Goal: Navigation & Orientation: Find specific page/section

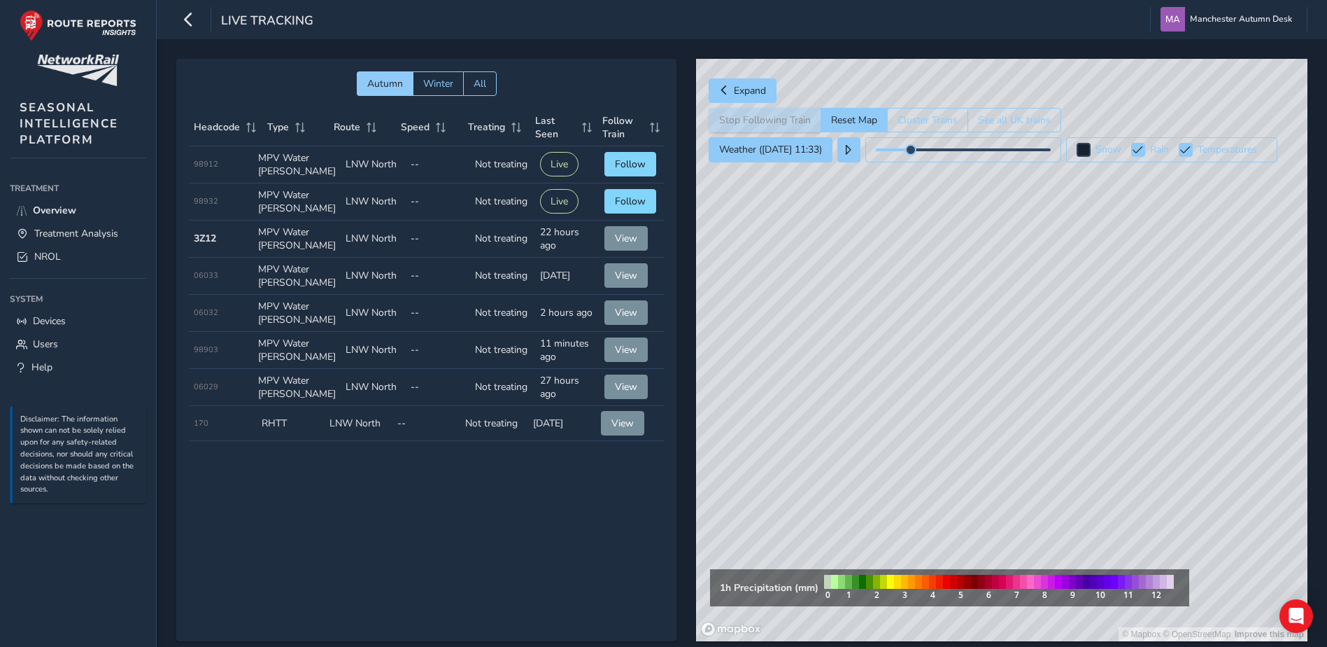
drag, startPoint x: 880, startPoint y: 232, endPoint x: 877, endPoint y: 265, distance: 33.7
click at [877, 265] on div "© Mapbox © OpenStreetMap Improve this map" at bounding box center [1002, 350] width 612 height 582
click at [51, 220] on link "Overview" at bounding box center [78, 210] width 136 height 23
click at [64, 238] on span "Treatment Analysis" at bounding box center [76, 233] width 84 height 13
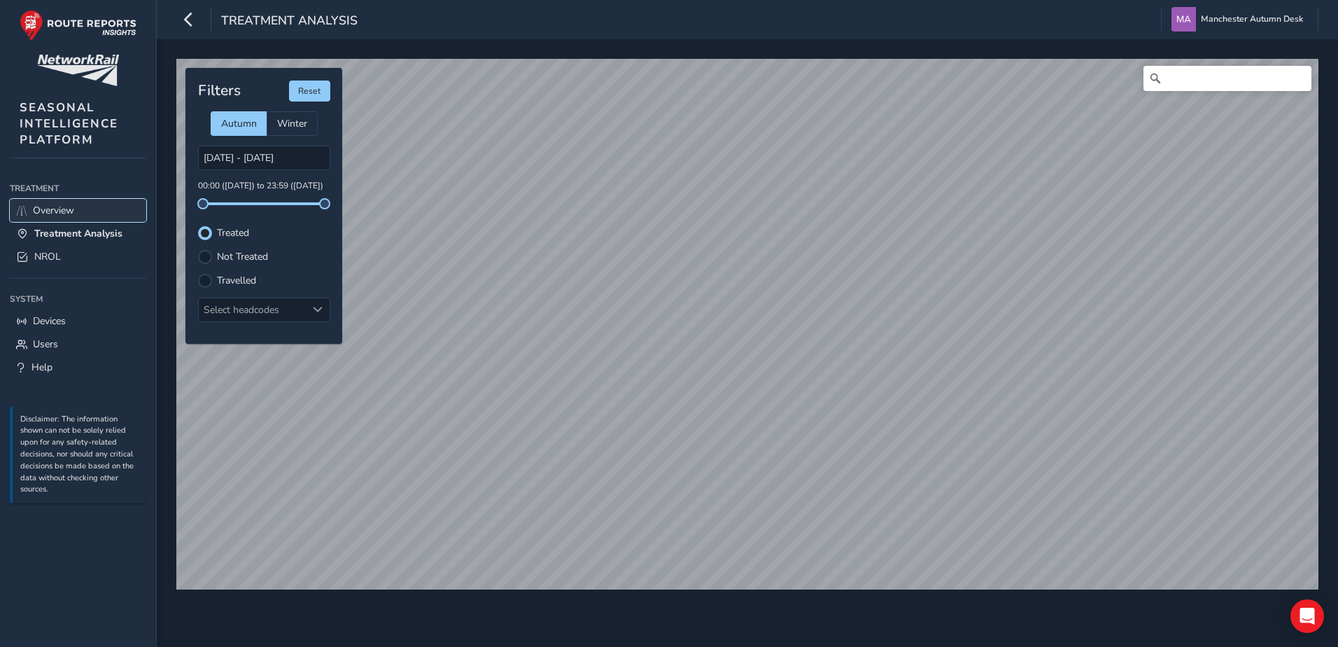
click at [89, 219] on link "Overview" at bounding box center [78, 210] width 136 height 23
